Goal: Task Accomplishment & Management: Manage account settings

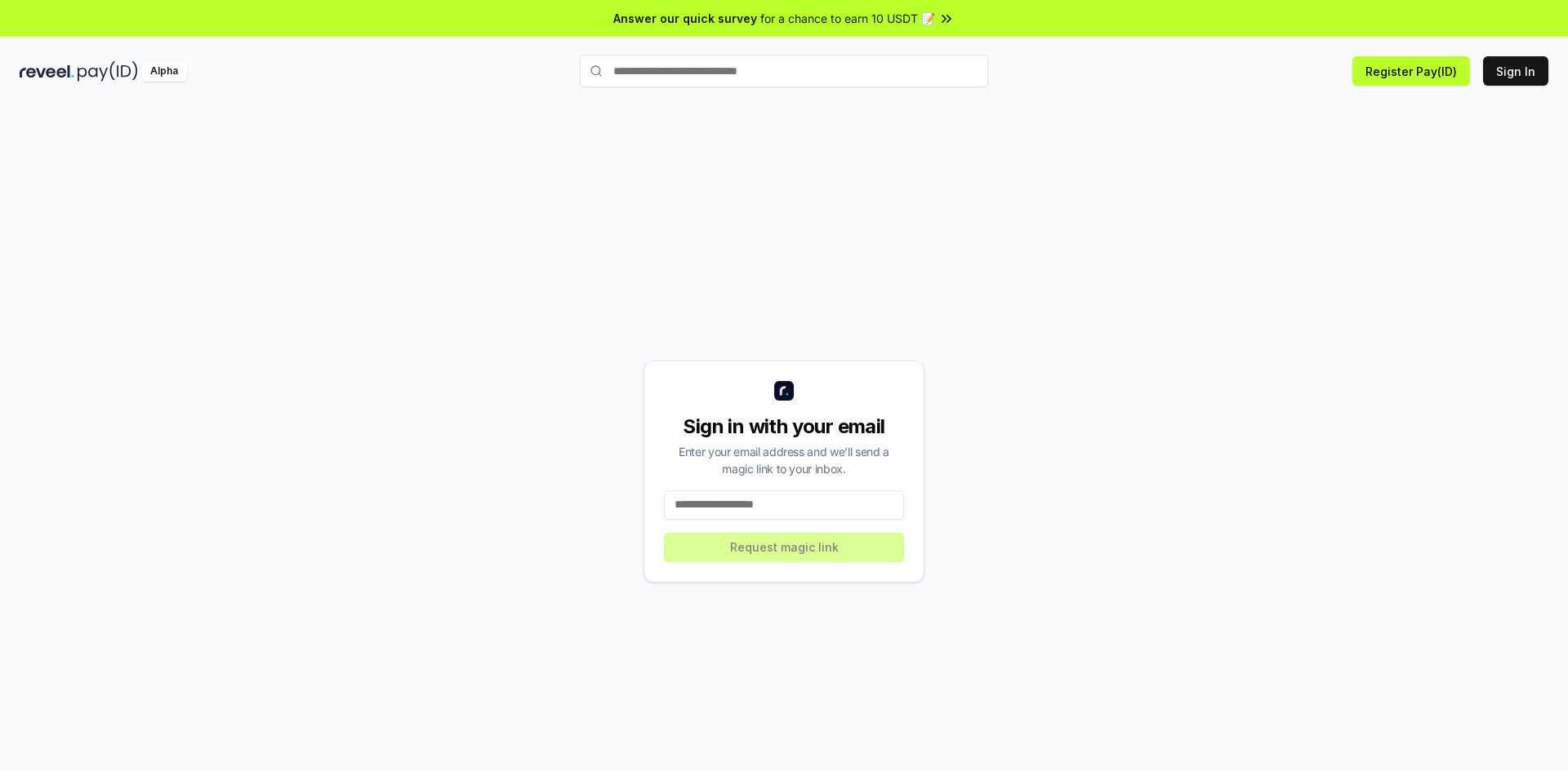
click at [722, 507] on input at bounding box center [784, 505] width 241 height 30
type input "**********"
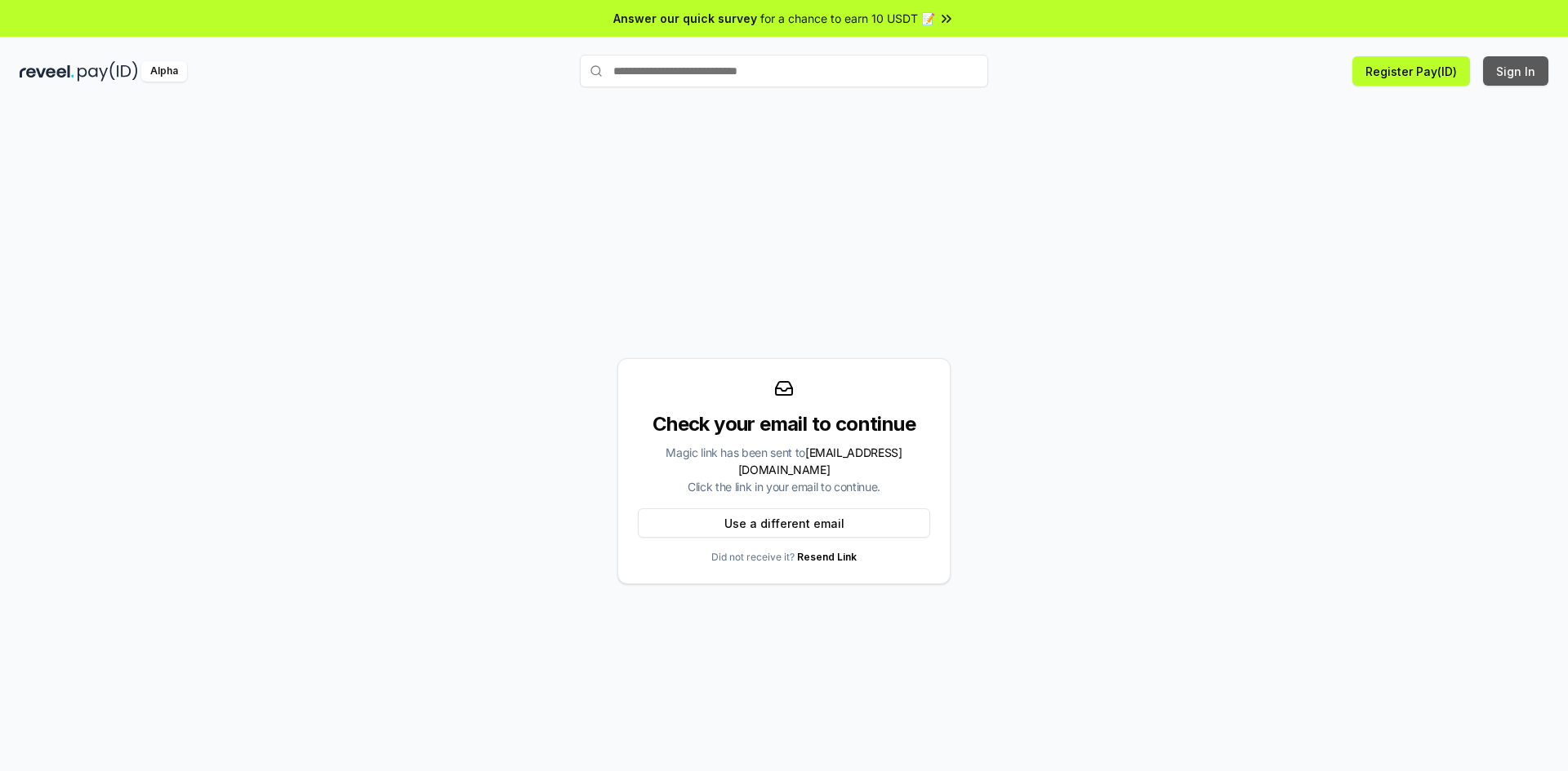
click at [1506, 76] on button "Sign In" at bounding box center [1515, 71] width 65 height 30
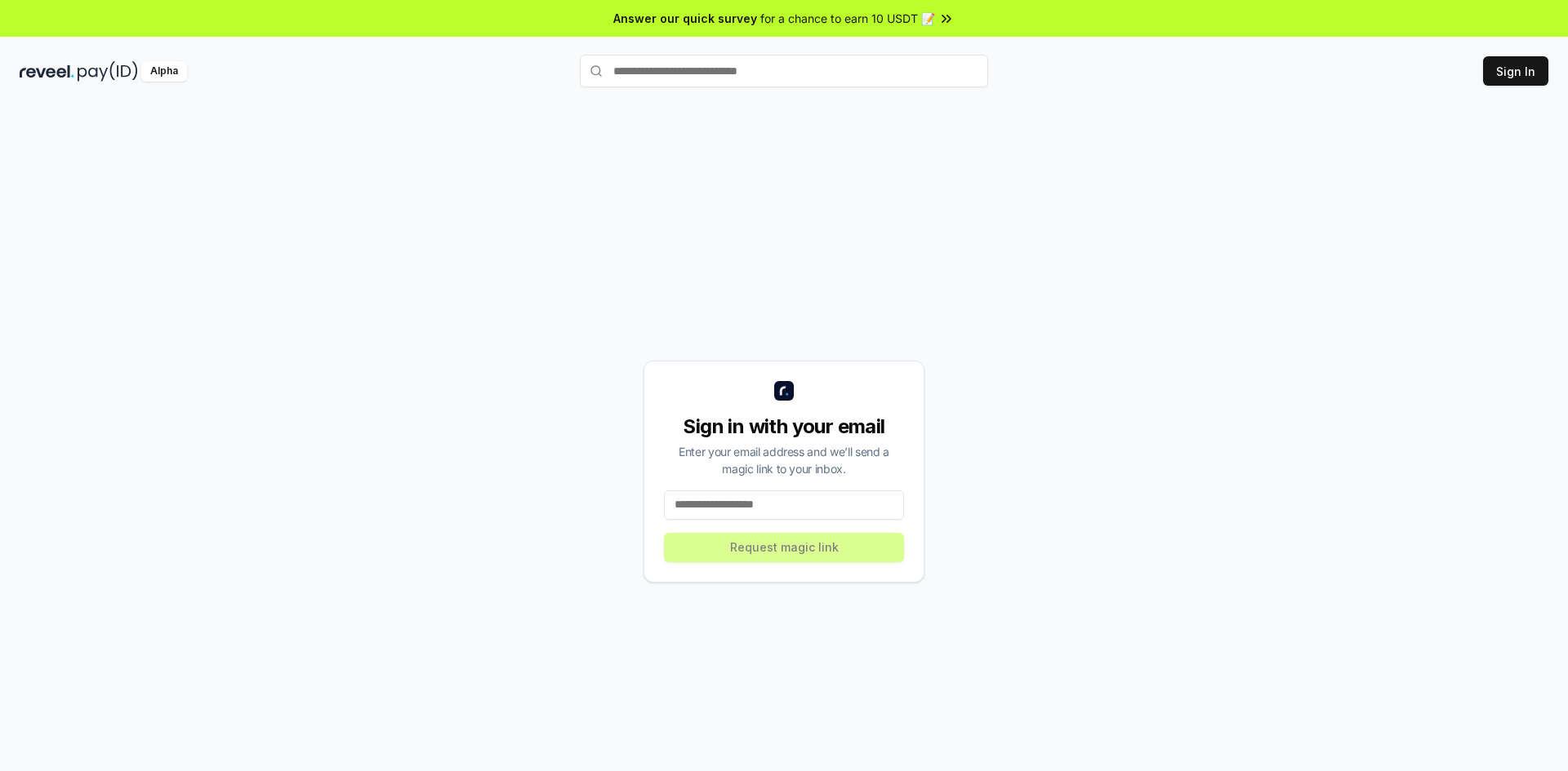
click at [719, 514] on input at bounding box center [784, 505] width 241 height 30
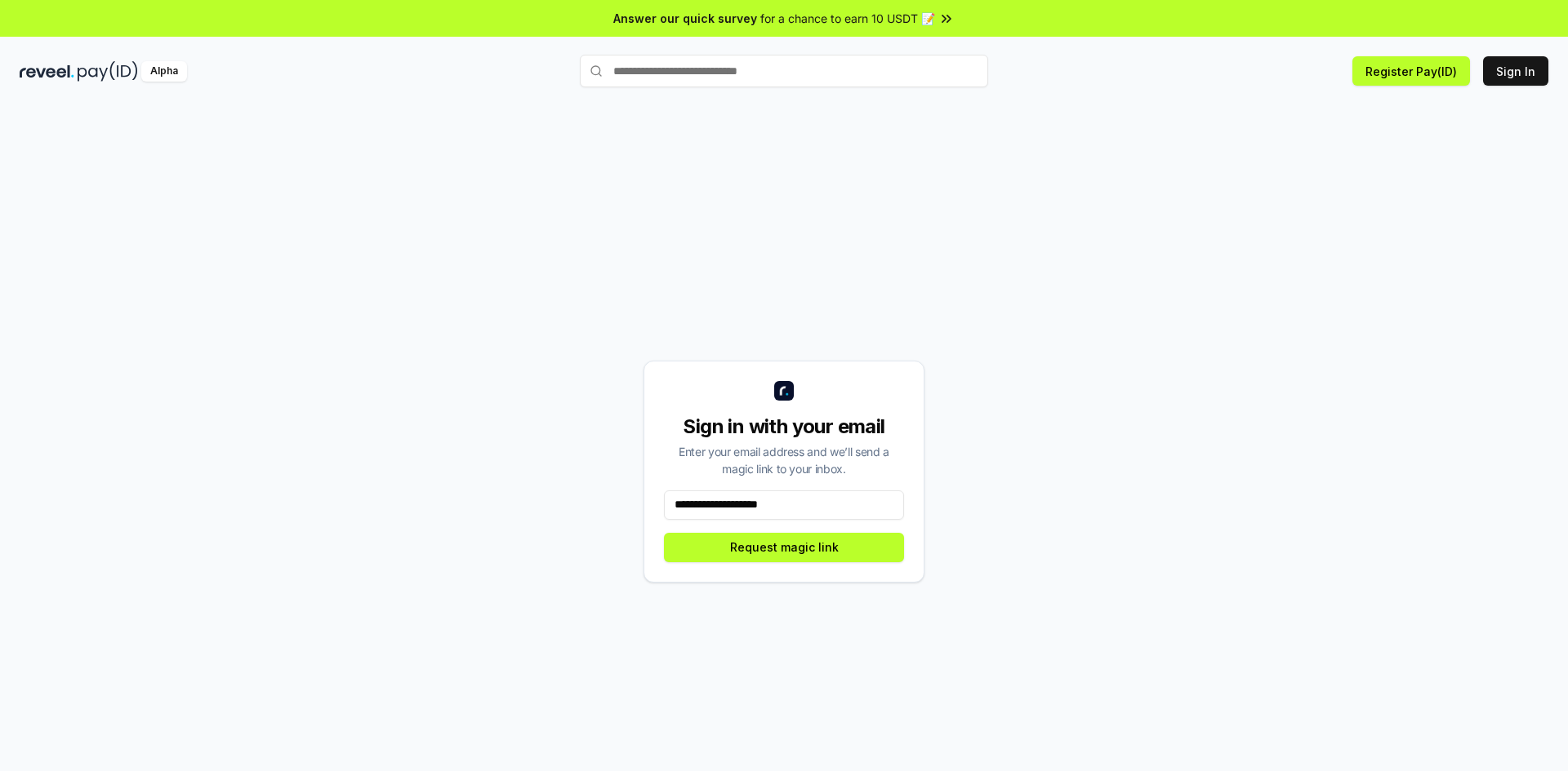
type input "**********"
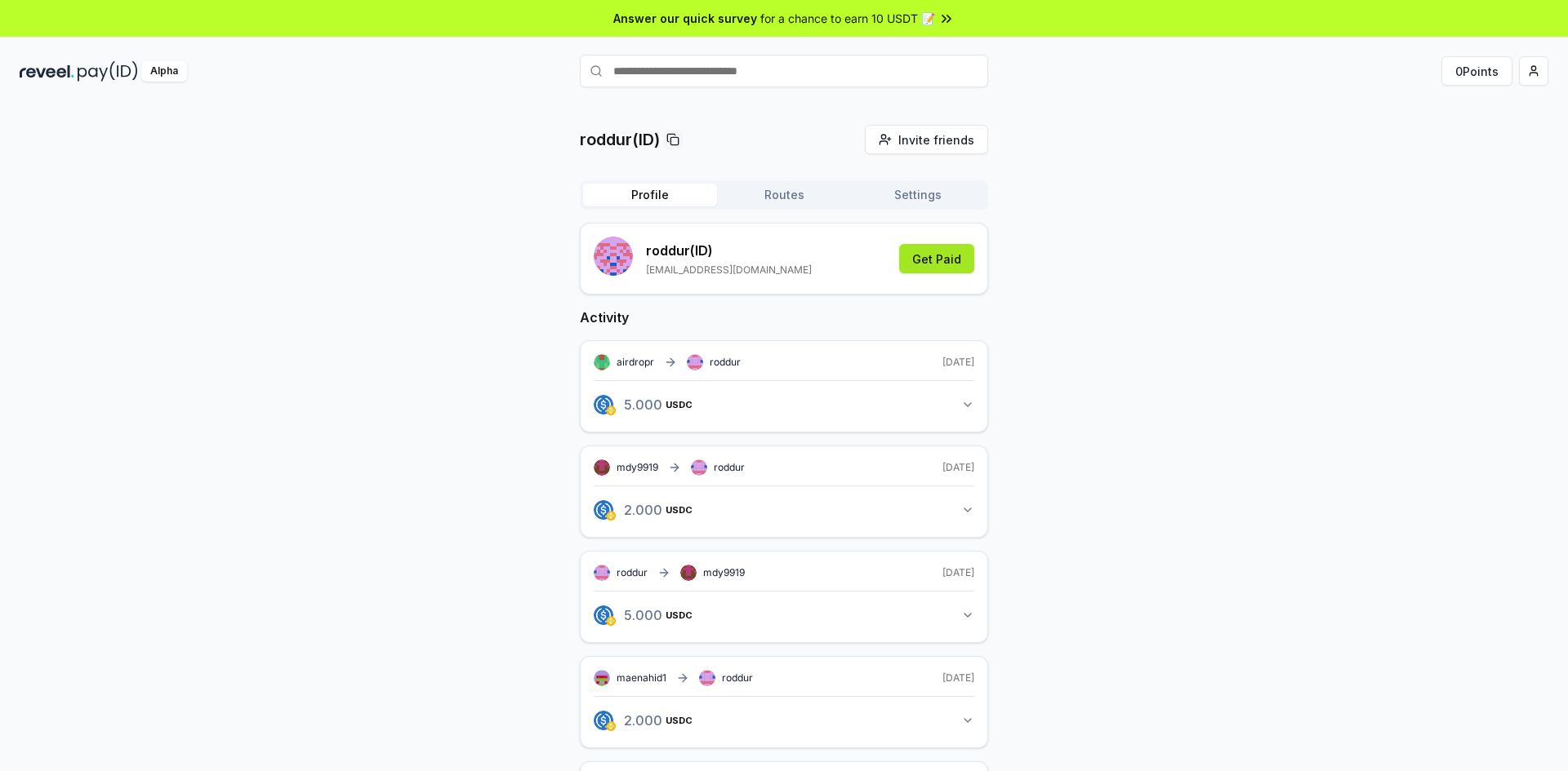
click at [956, 260] on button "Get Paid" at bounding box center [936, 258] width 75 height 30
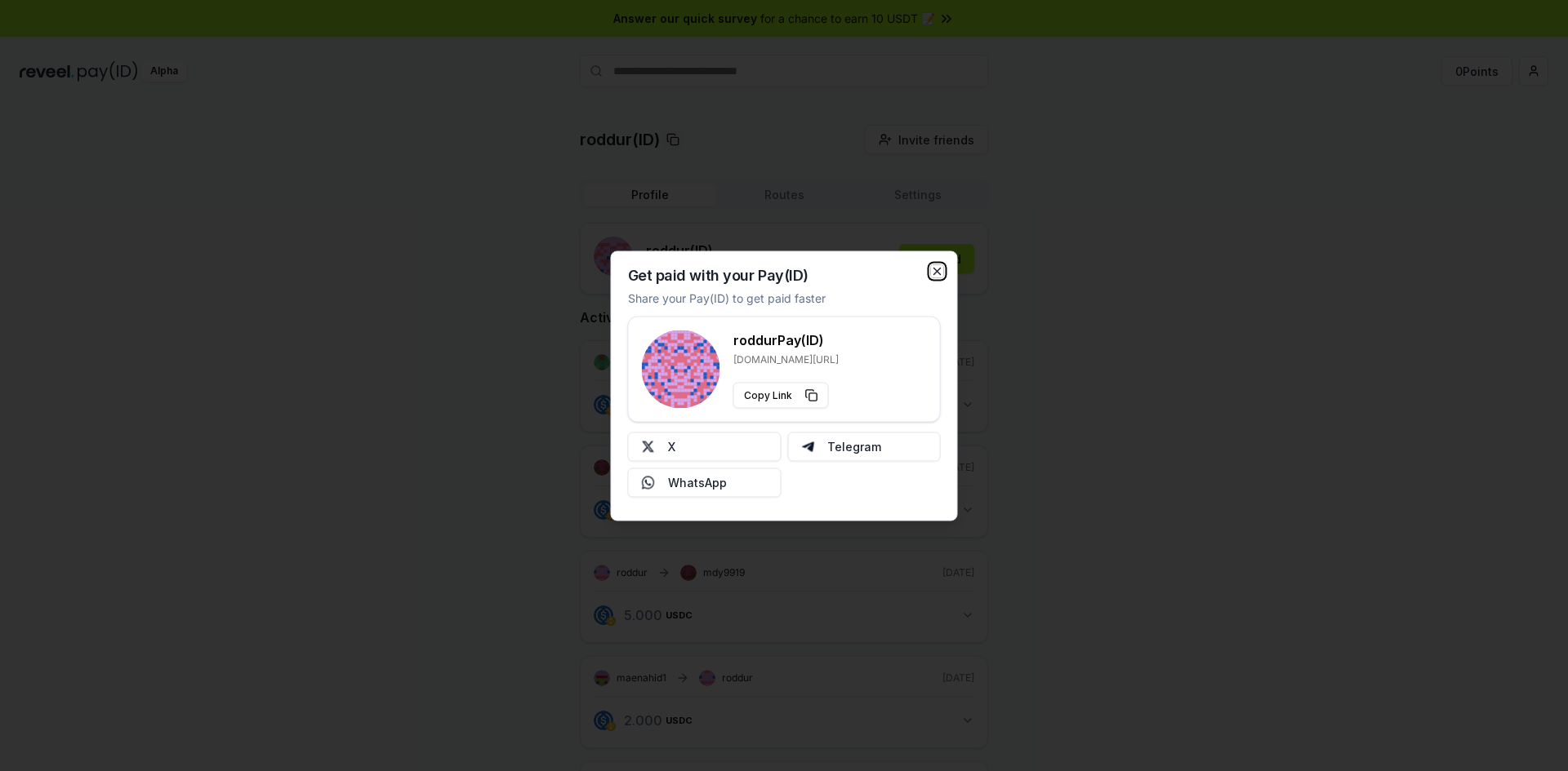
click at [939, 273] on icon "button" at bounding box center [938, 271] width 7 height 7
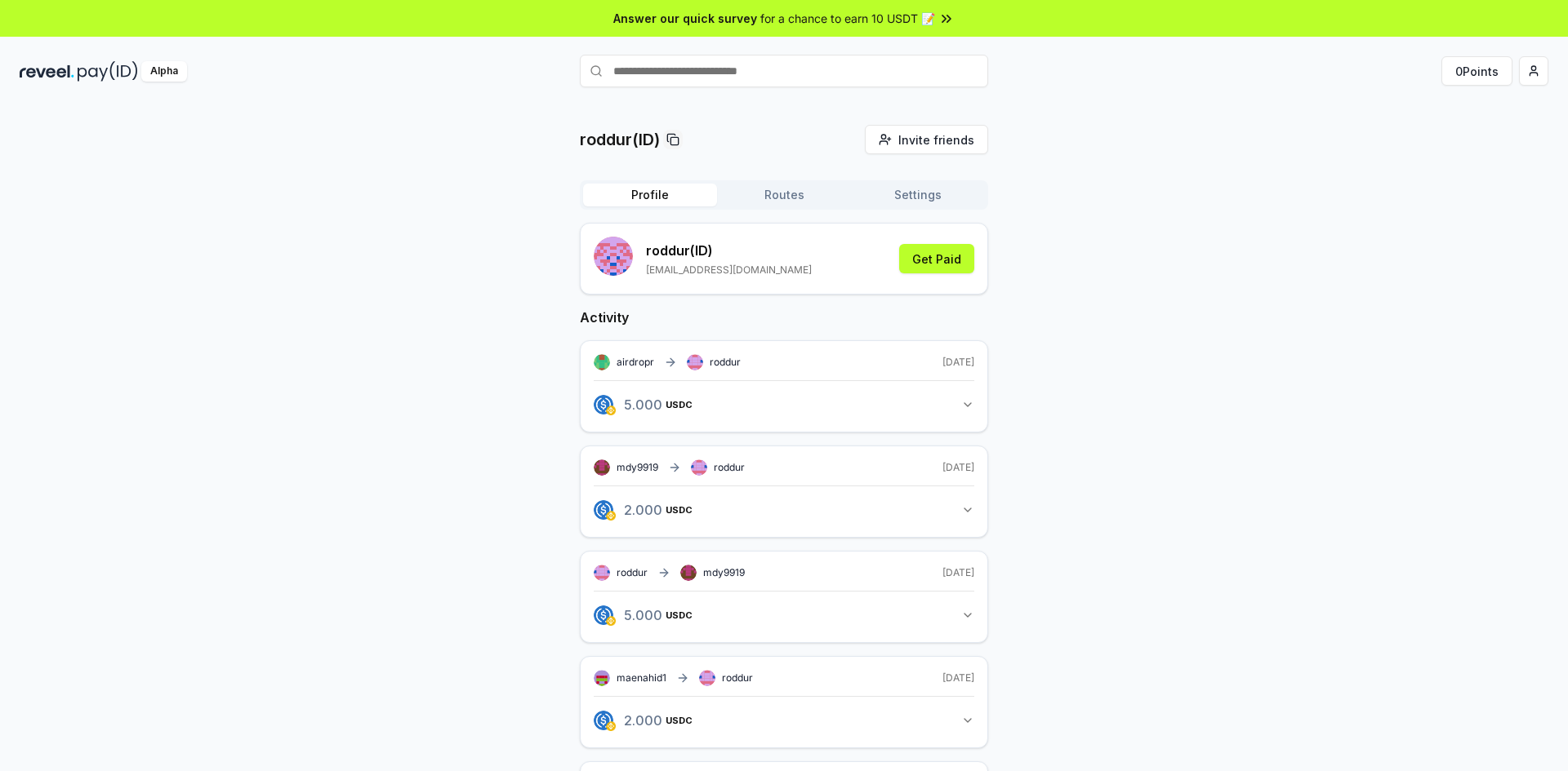
click at [803, 201] on button "Routes" at bounding box center [784, 195] width 134 height 23
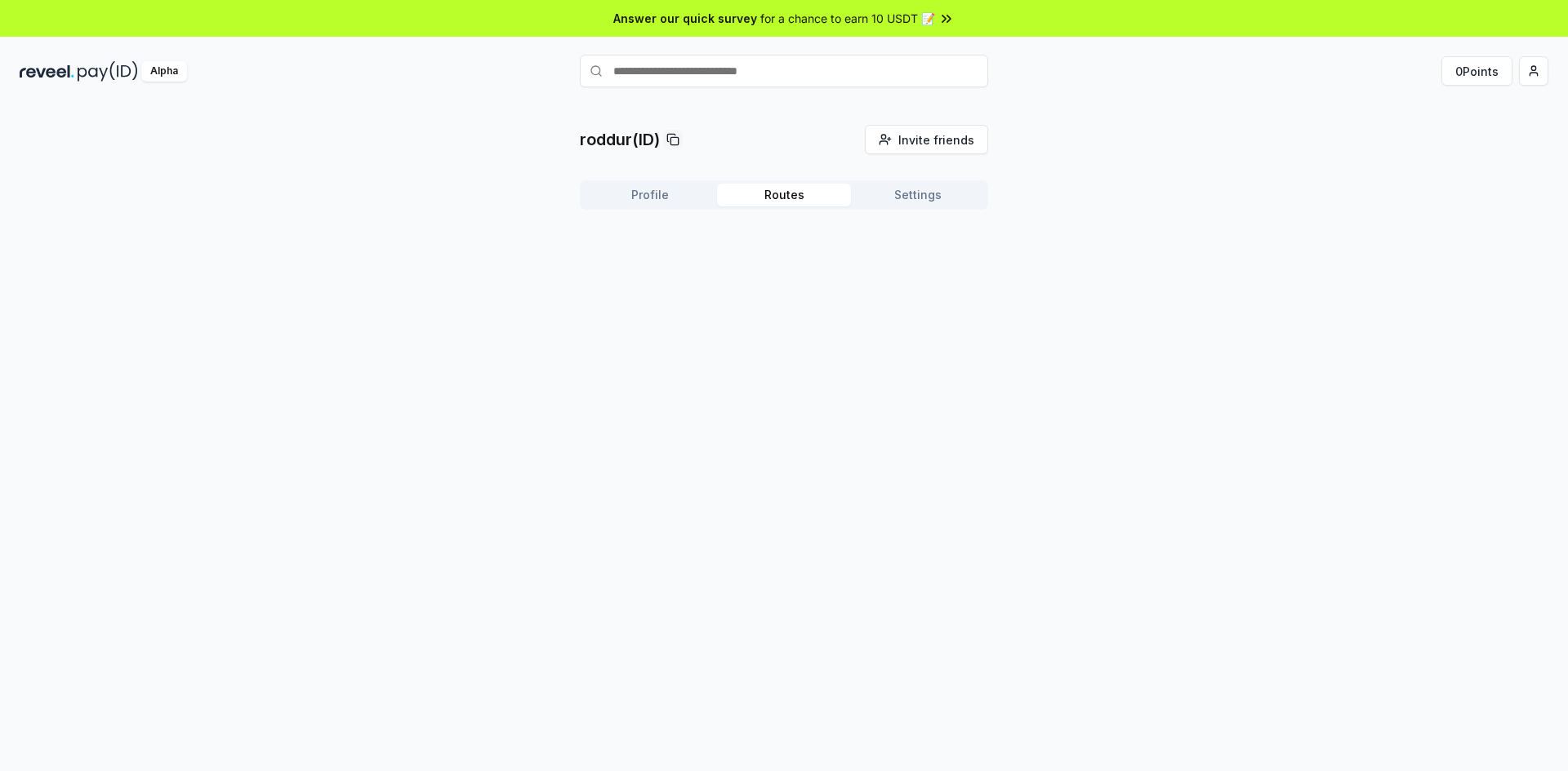
click at [889, 193] on button "Settings" at bounding box center [917, 195] width 134 height 23
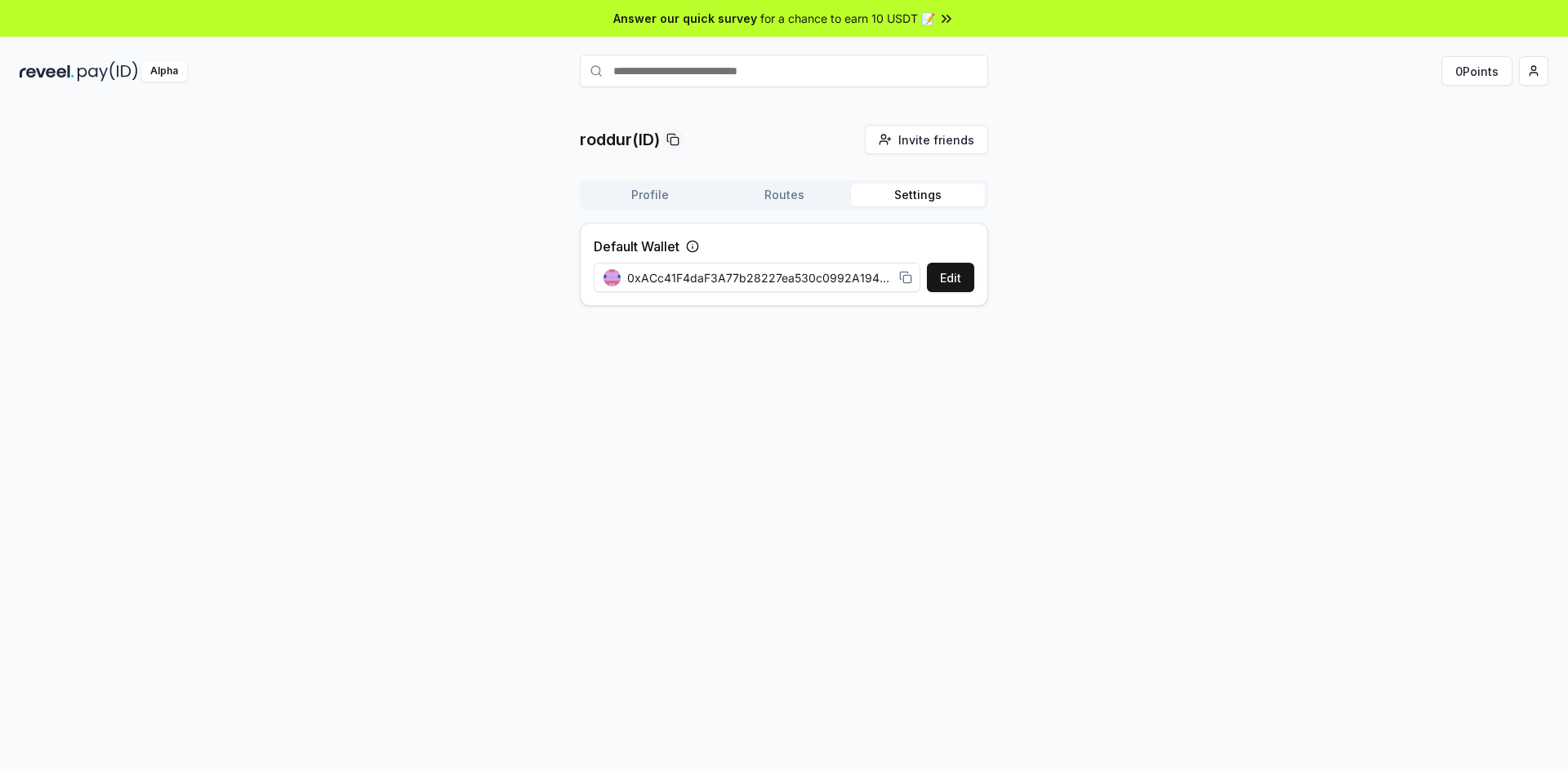
click at [637, 190] on button "Profile" at bounding box center [650, 195] width 134 height 23
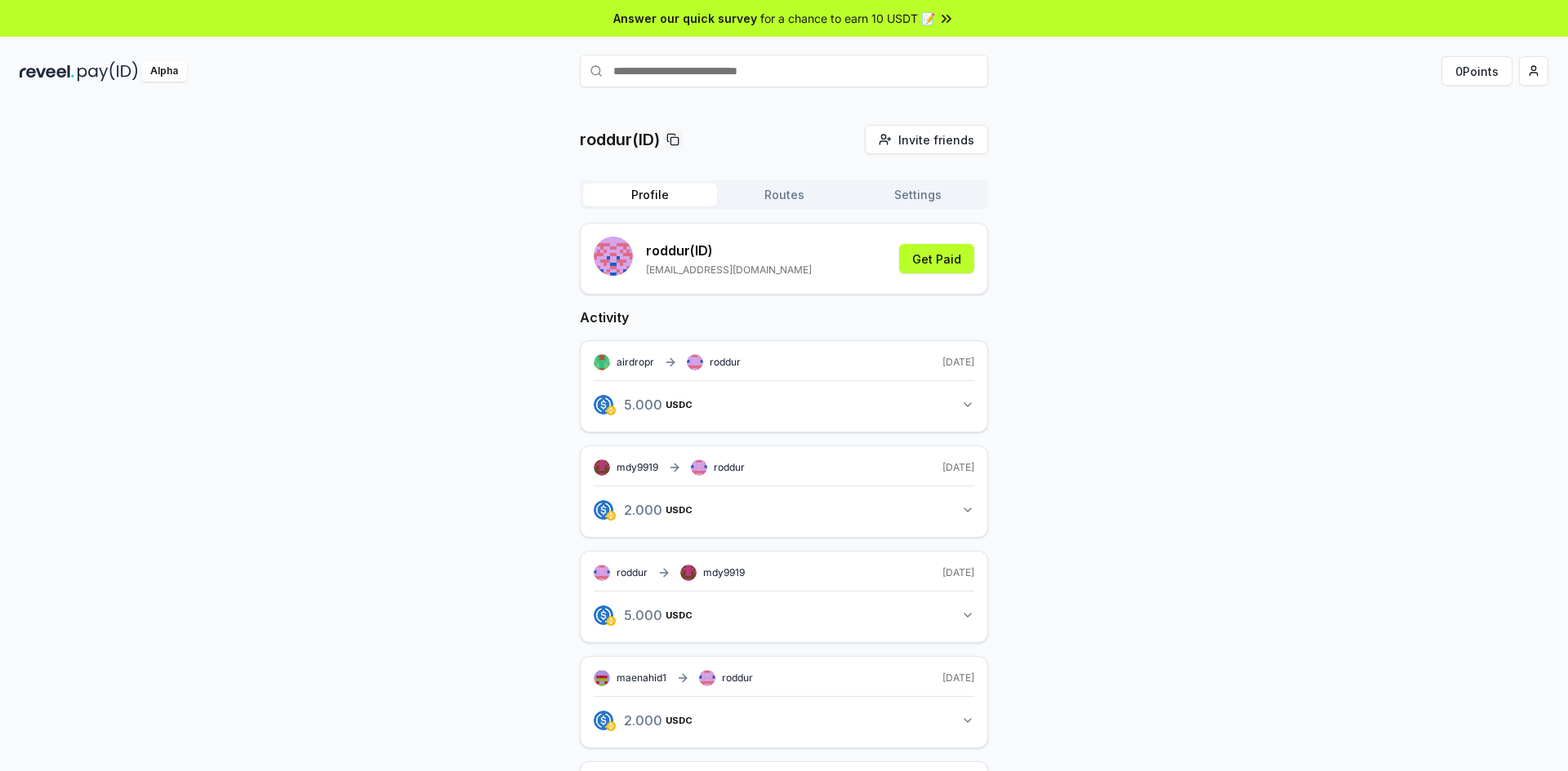
click at [884, 203] on button "Settings" at bounding box center [917, 195] width 134 height 23
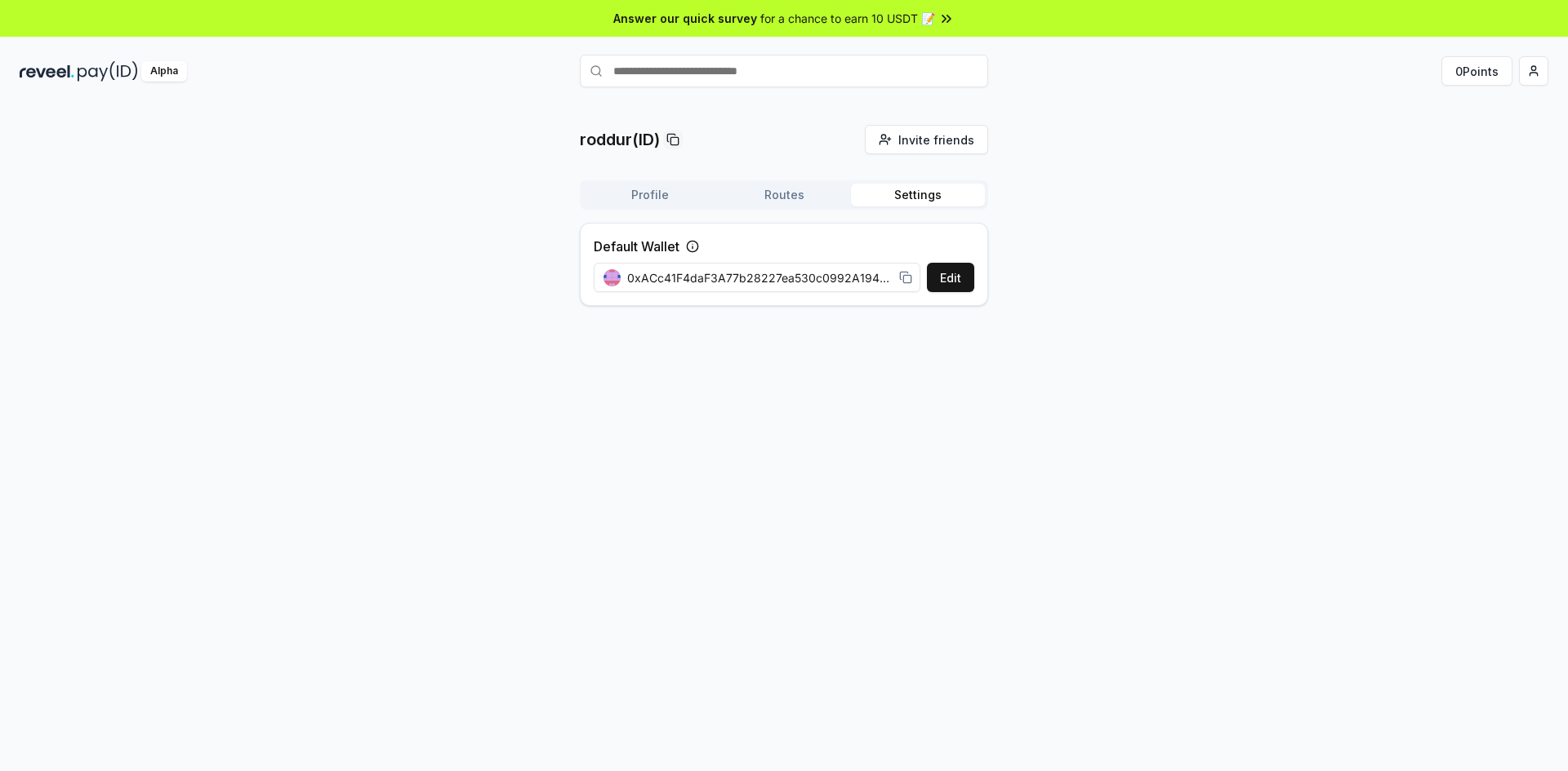
click at [906, 279] on icon at bounding box center [905, 277] width 13 height 13
click at [1113, 383] on div "roddur(ID) Invite friends Invite Profile Routes Settings Default Wallet Edit 0x…" at bounding box center [784, 455] width 1568 height 725
